Goal: Check status

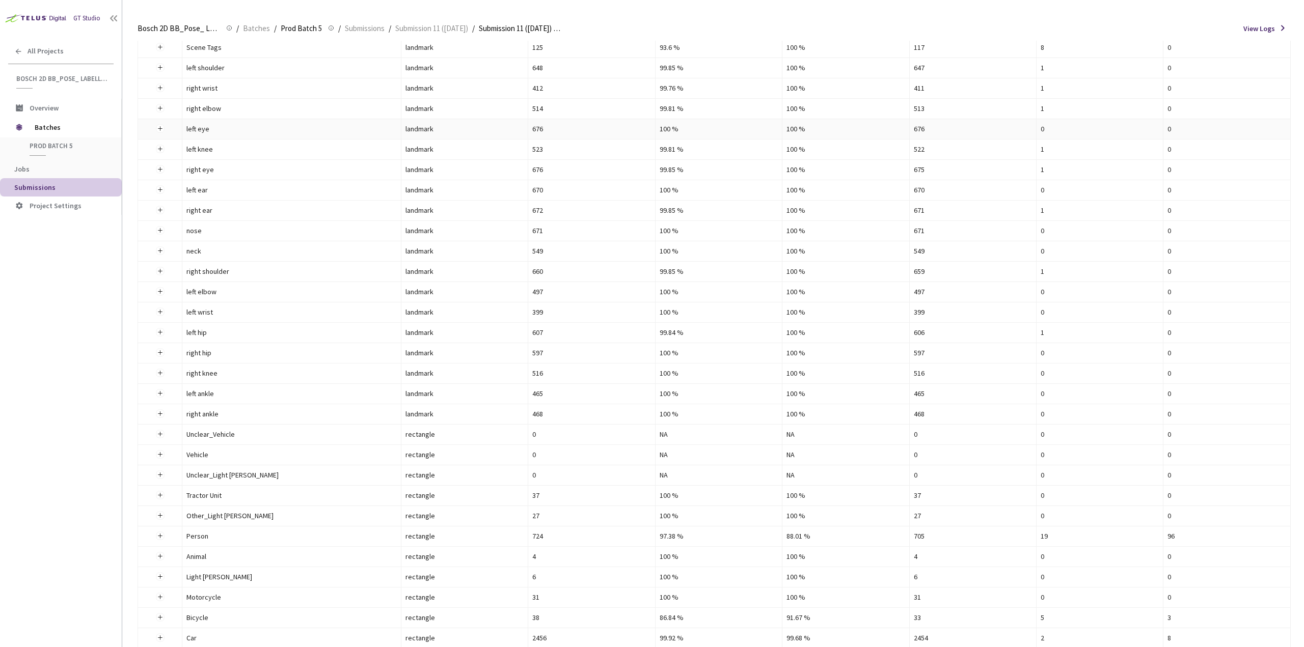
scroll to position [204, 0]
drag, startPoint x: 786, startPoint y: 494, endPoint x: 805, endPoint y: 496, distance: 19.4
click at [805, 496] on td "88.01 %" at bounding box center [845, 495] width 127 height 20
drag, startPoint x: 658, startPoint y: 474, endPoint x: 676, endPoint y: 476, distance: 18.4
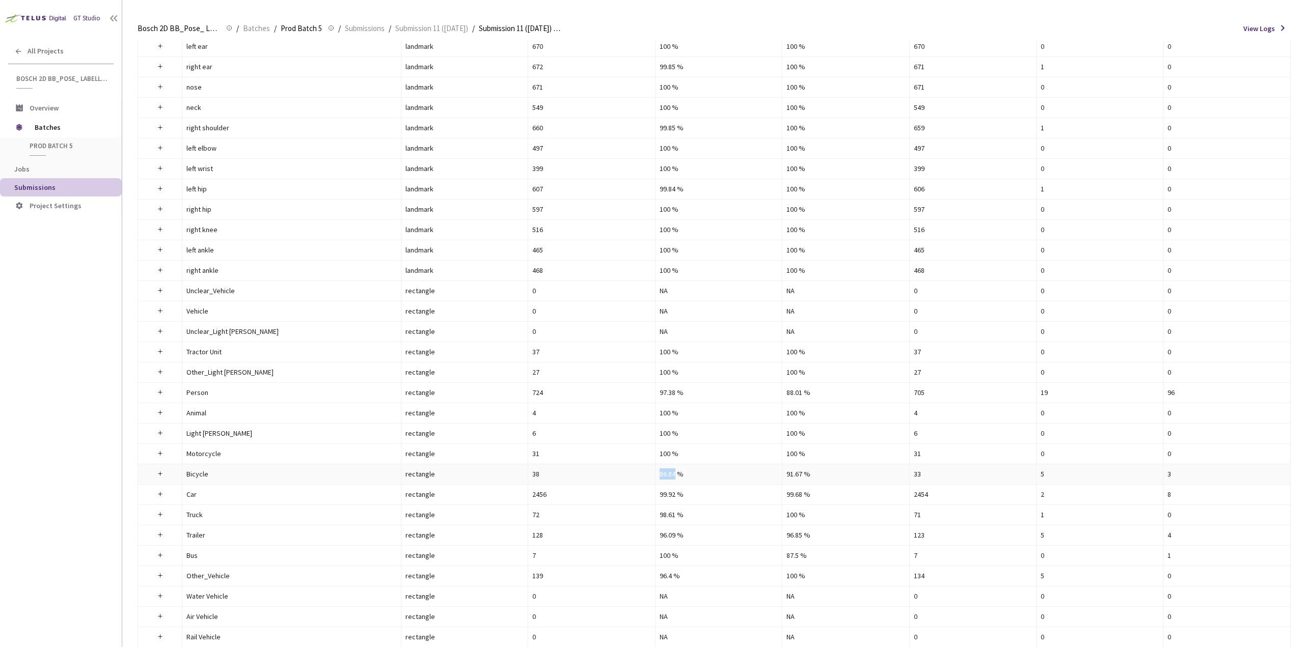
click at [676, 476] on td "86.84 %" at bounding box center [719, 475] width 127 height 20
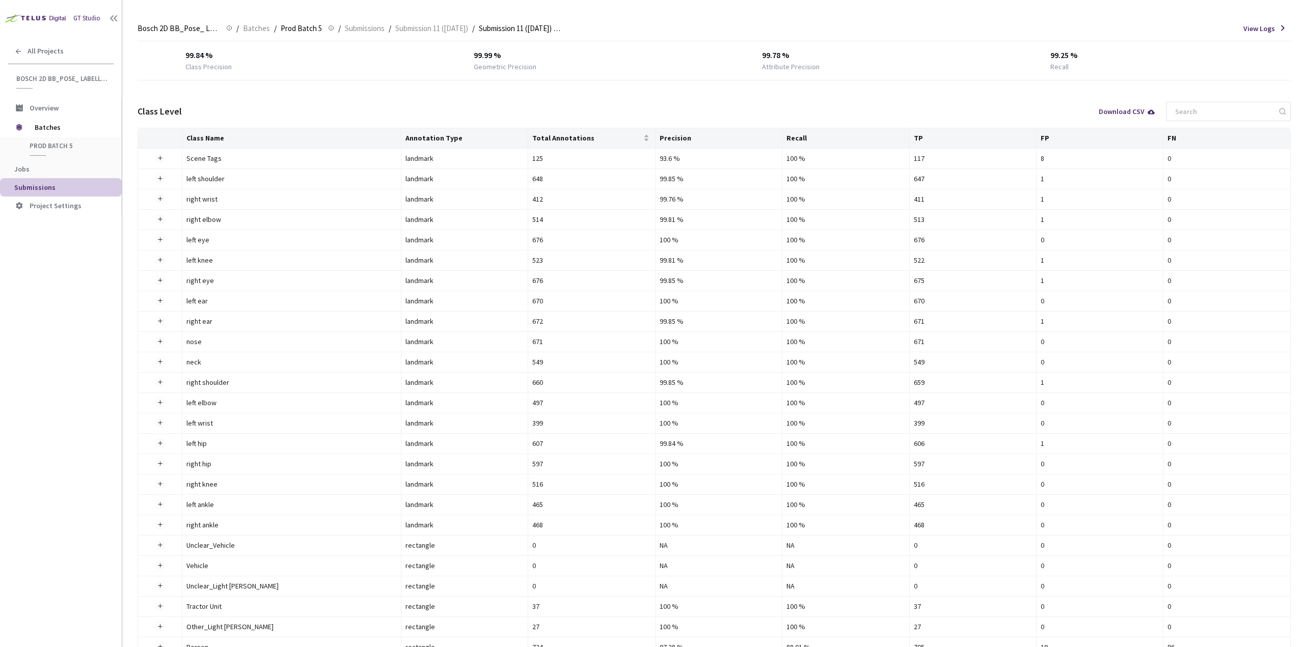
scroll to position [0, 0]
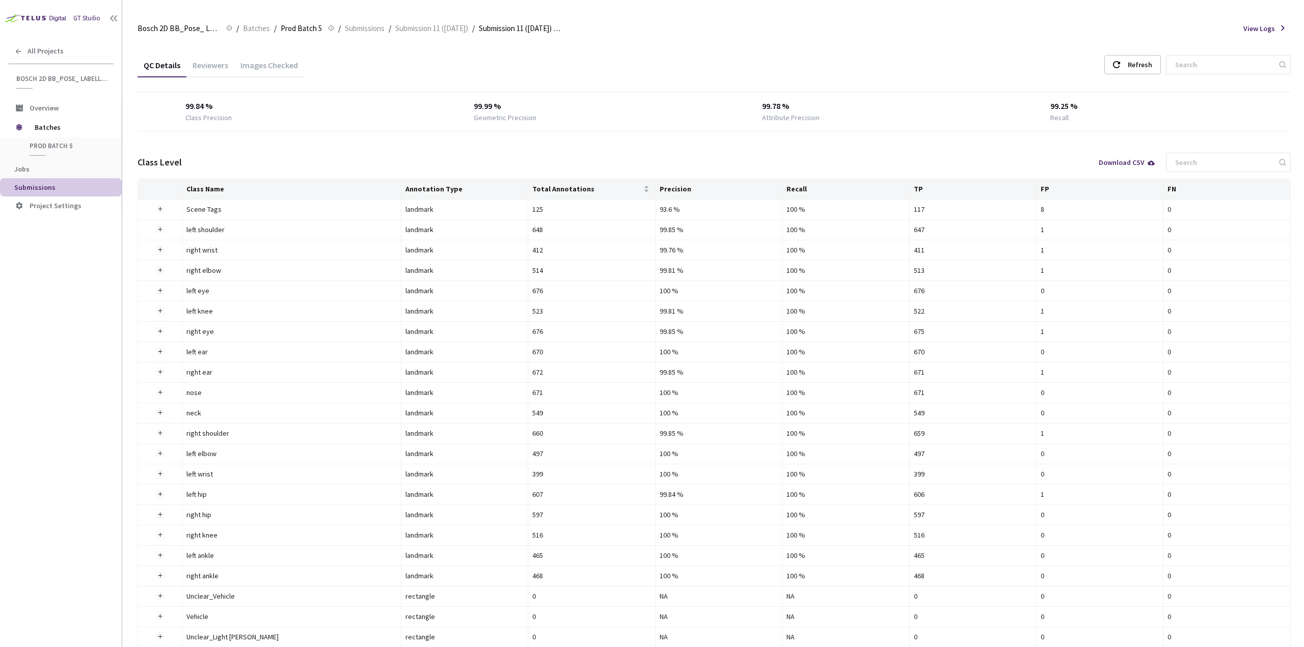
click at [667, 54] on div "QC Details Reviewers Images Checked Refresh" at bounding box center [714, 66] width 1153 height 26
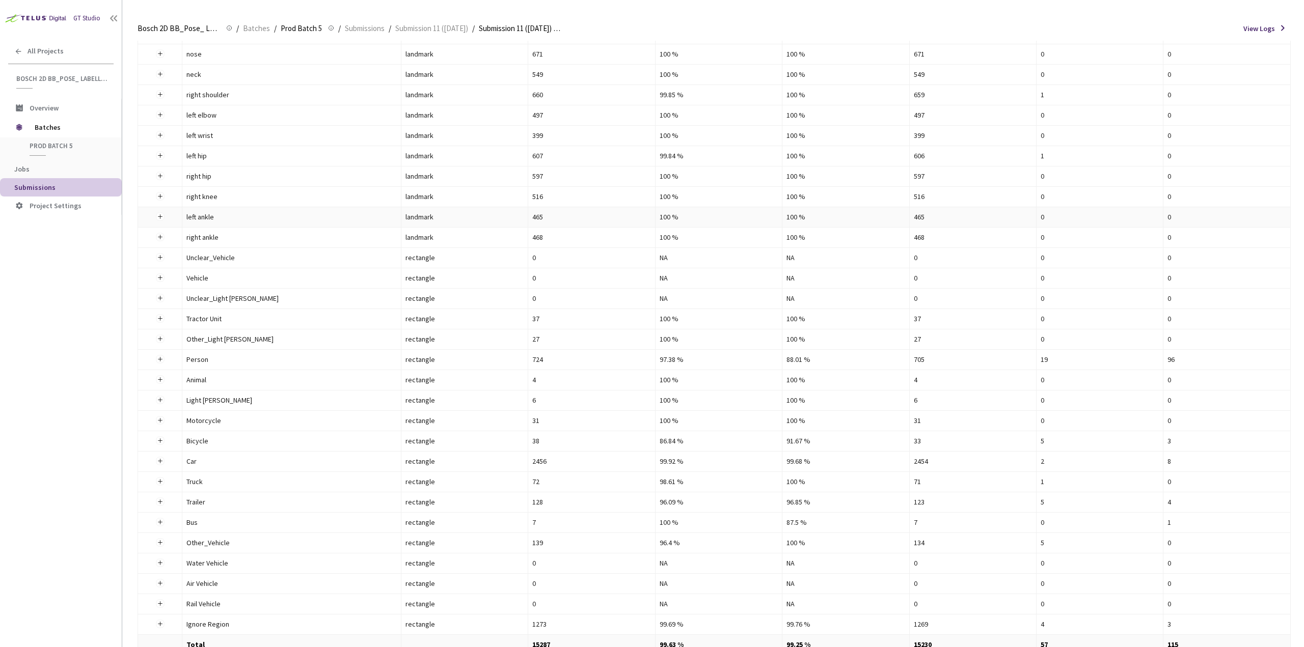
scroll to position [357, 0]
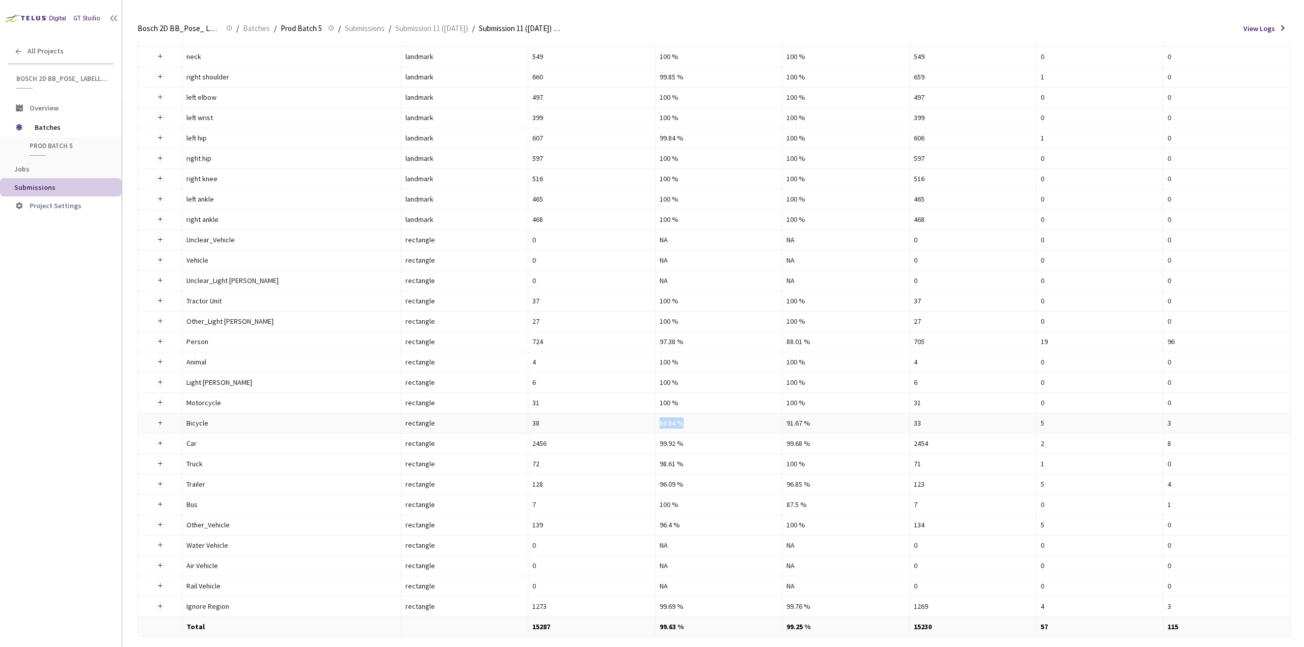
drag, startPoint x: 699, startPoint y: 423, endPoint x: 660, endPoint y: 425, distance: 39.8
click at [660, 425] on div "86.84 %" at bounding box center [719, 423] width 118 height 11
click at [713, 426] on div "86.84 %" at bounding box center [719, 423] width 118 height 11
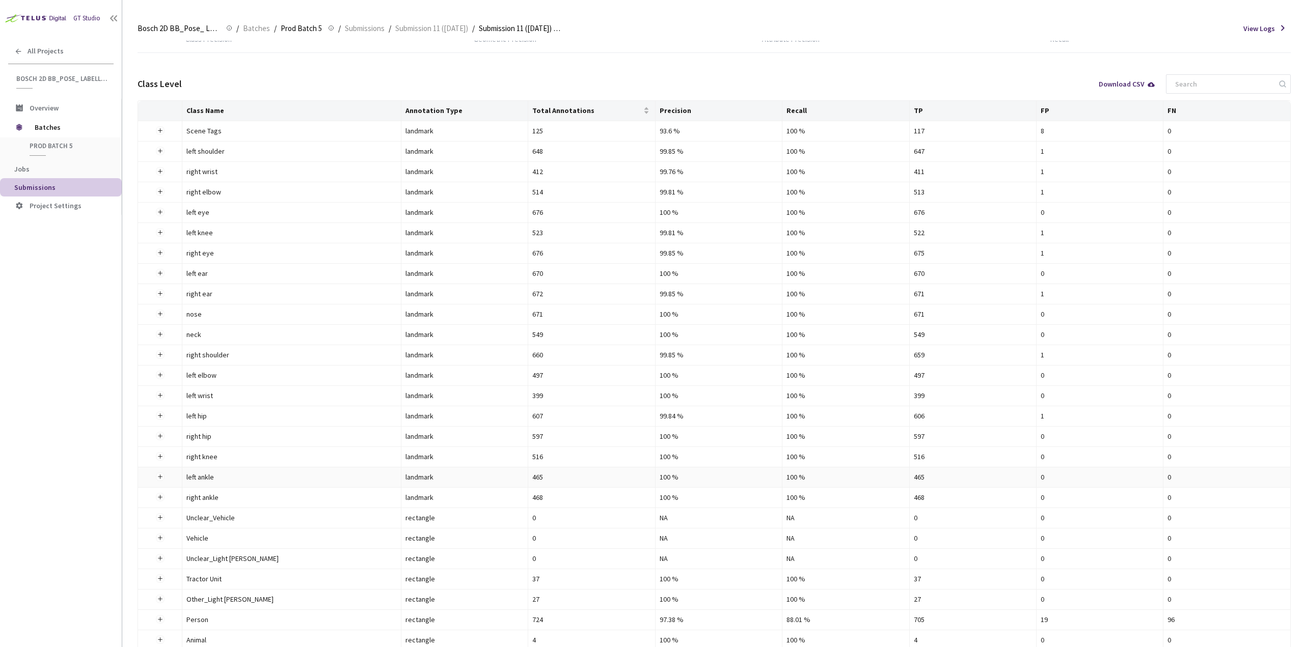
scroll to position [0, 0]
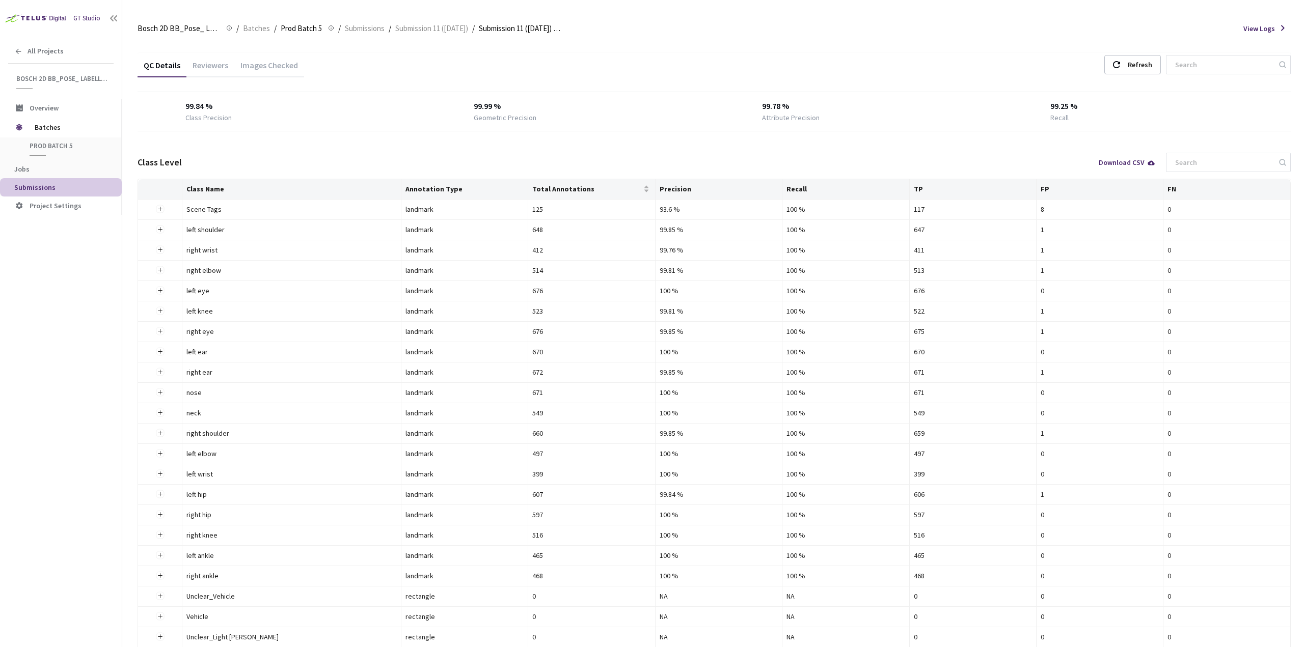
click at [723, 57] on div "QC Details Reviewers Images Checked Refresh" at bounding box center [714, 66] width 1153 height 26
click at [704, 62] on div "QC Details Reviewers Images Checked Refresh" at bounding box center [714, 66] width 1153 height 26
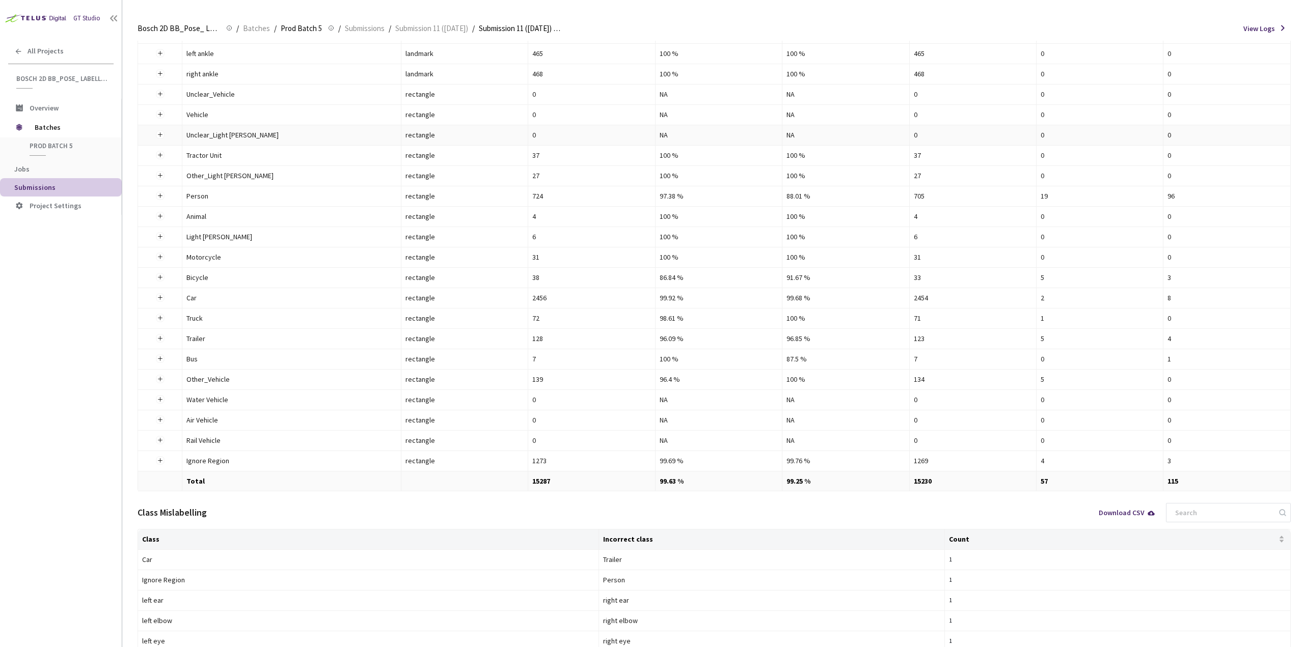
scroll to position [509, 0]
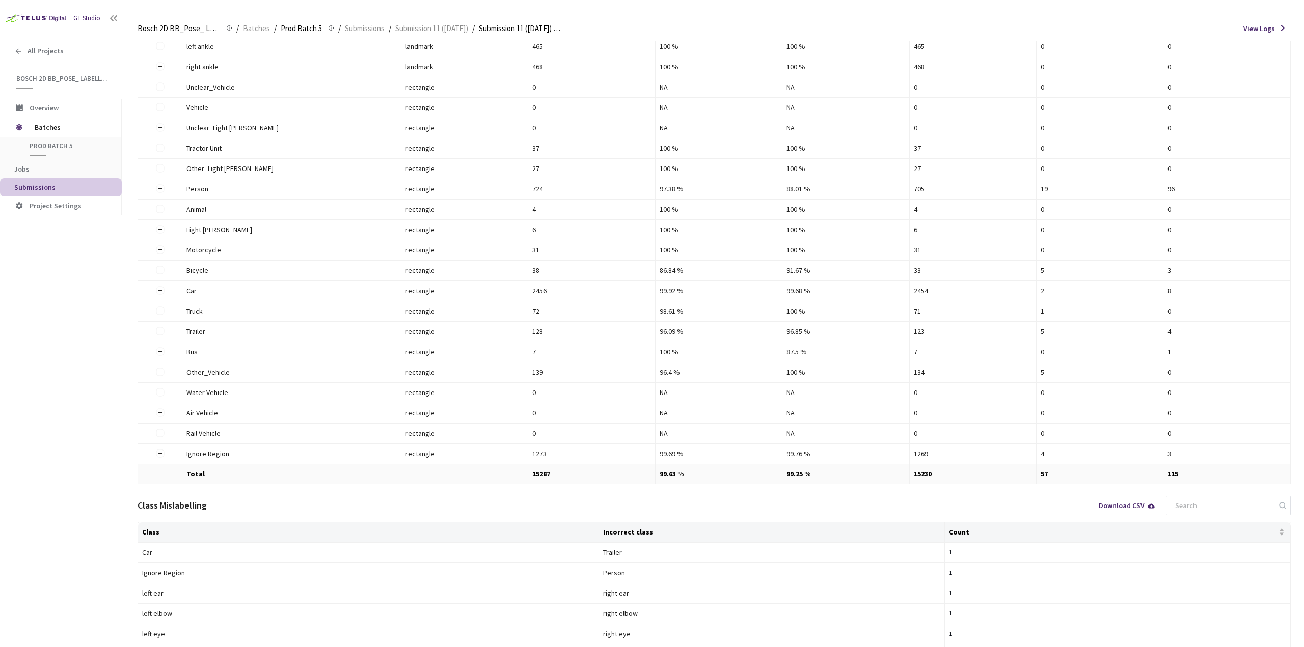
click at [507, 503] on div "Class Mislabelling Download CSV" at bounding box center [714, 506] width 1153 height 33
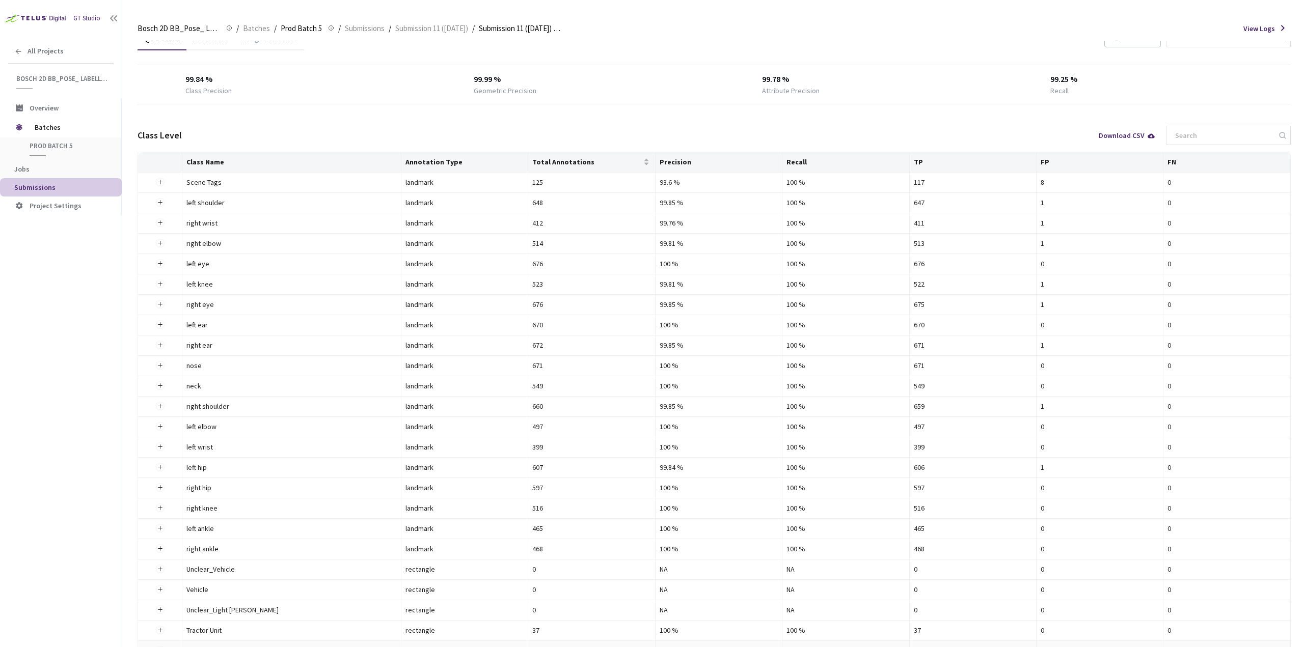
scroll to position [0, 0]
